Goal: Manage account settings

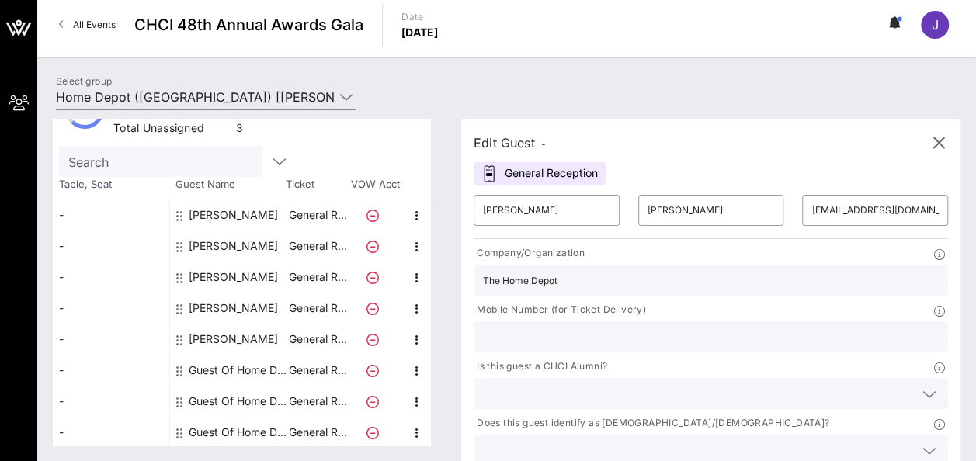
scroll to position [48, 0]
click at [811, 213] on input "[EMAIL_ADDRESS][DOMAIN_NAME]" at bounding box center [874, 210] width 127 height 25
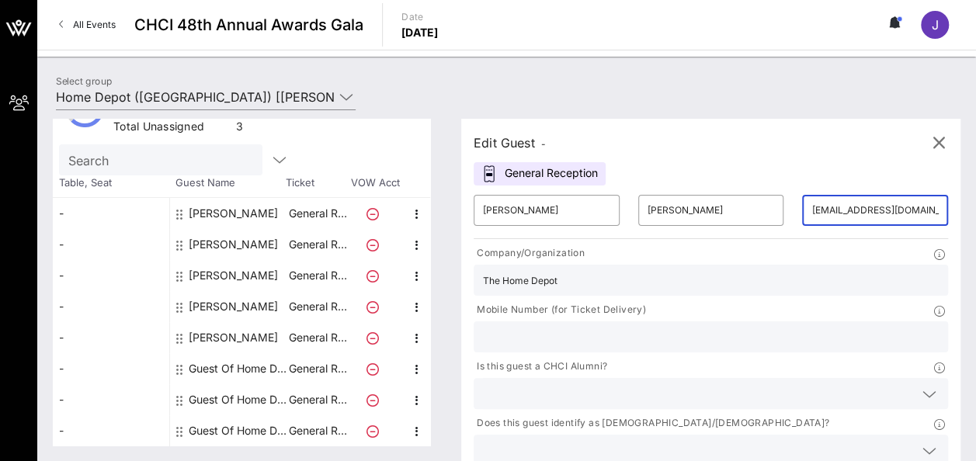
scroll to position [0, 64]
drag, startPoint x: 770, startPoint y: 213, endPoint x: 830, endPoint y: 210, distance: 59.8
click at [830, 210] on div "​ [EMAIL_ADDRESS][DOMAIN_NAME]" at bounding box center [874, 210] width 165 height 50
type input "[EMAIL_ADDRESS][DOMAIN_NAME]"
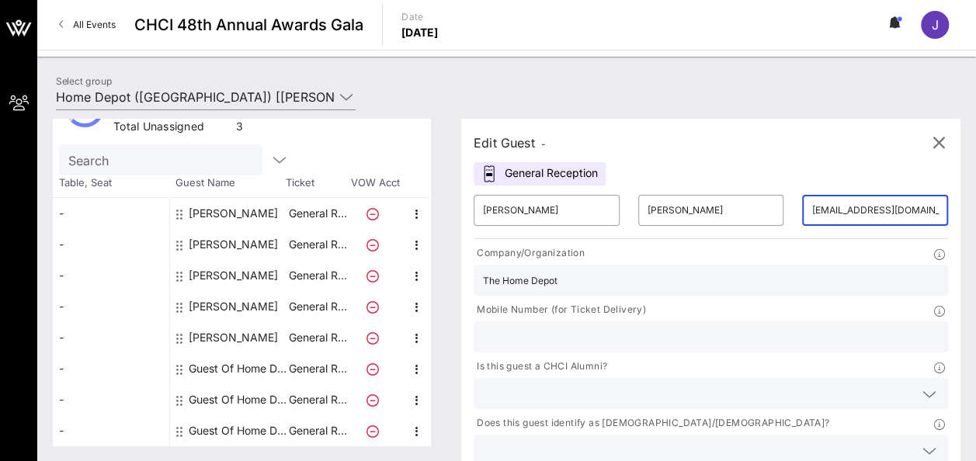
type input "2034998777"
click at [922, 385] on icon at bounding box center [929, 394] width 14 height 19
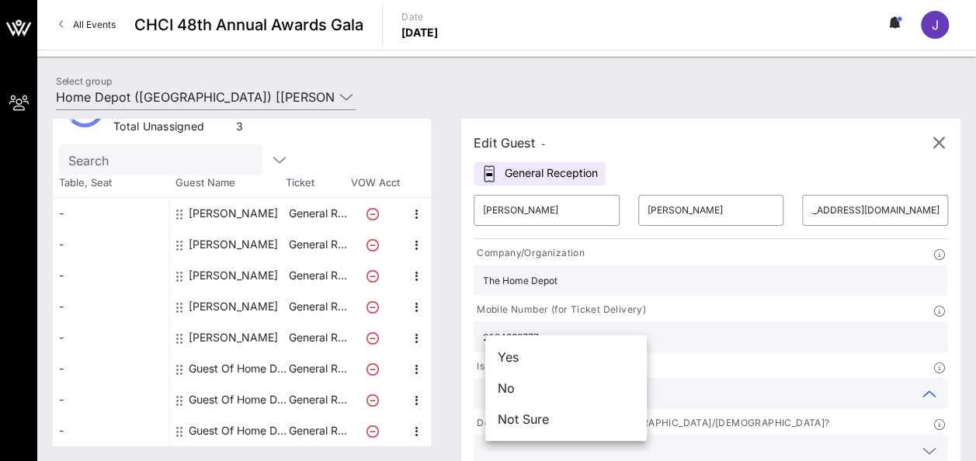
scroll to position [0, 0]
click at [556, 394] on div "No" at bounding box center [565, 388] width 161 height 31
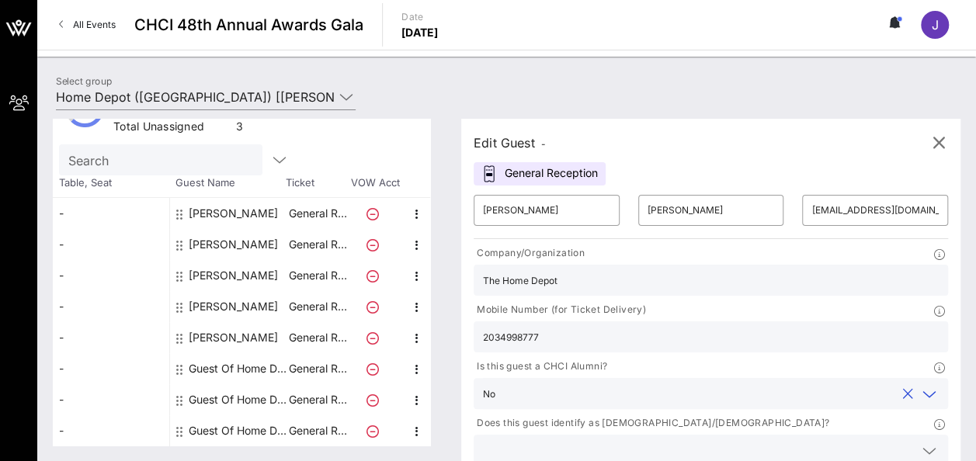
click at [703, 440] on input "text" at bounding box center [698, 450] width 431 height 20
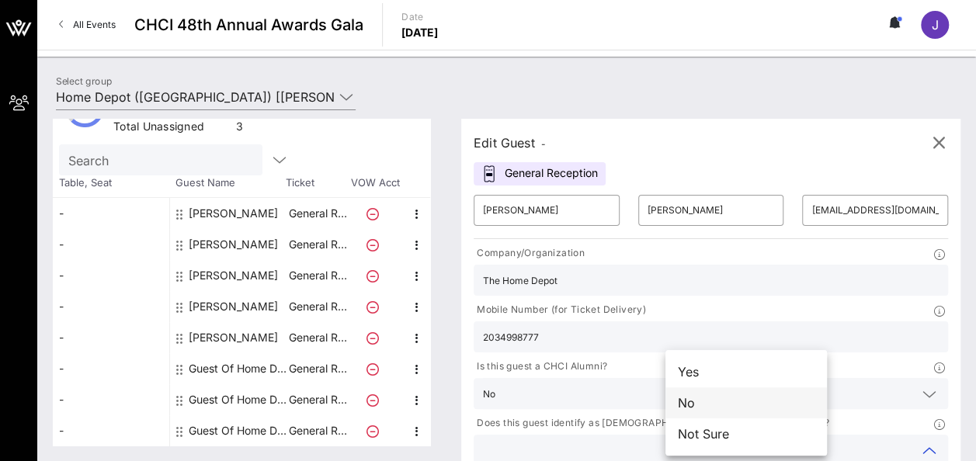
click at [730, 408] on div "No" at bounding box center [745, 402] width 161 height 31
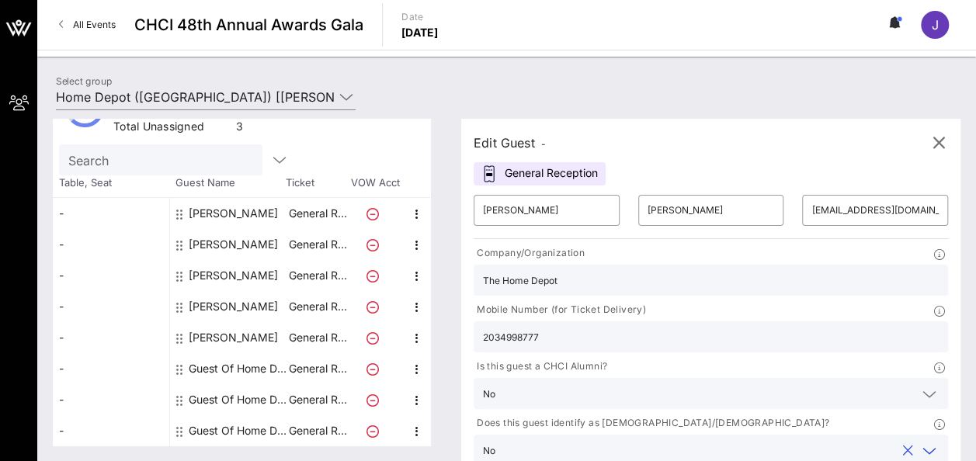
type input "The Home Depot"
